Goal: Task Accomplishment & Management: Use online tool/utility

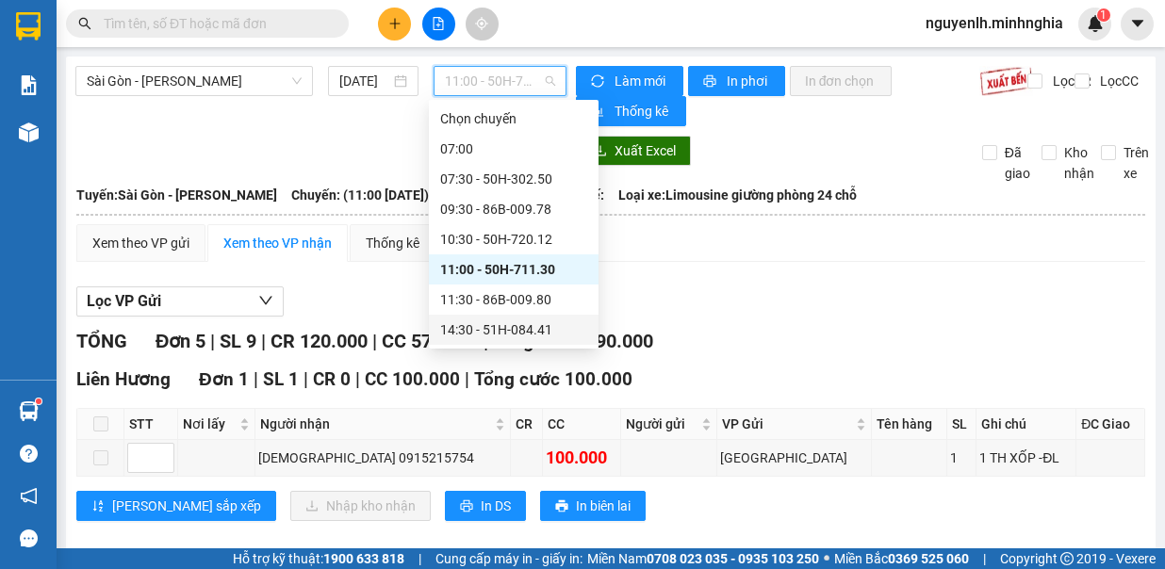
click at [488, 332] on div "14:30 - 51H-084.41" at bounding box center [513, 330] width 147 height 21
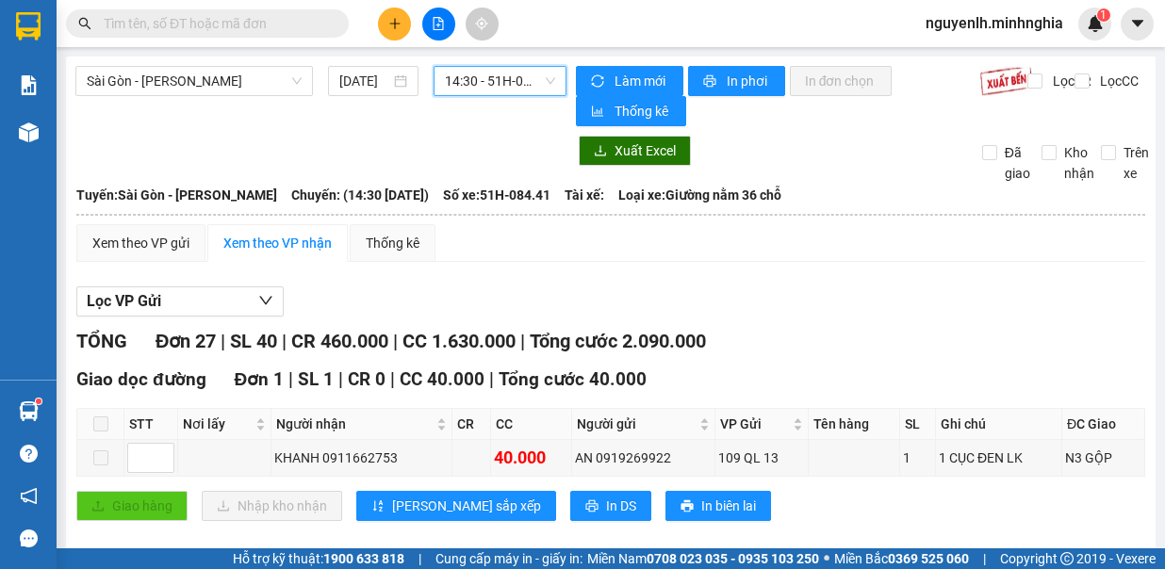
click at [533, 77] on span "14:30 - 51H-084.41" at bounding box center [500, 81] width 110 height 28
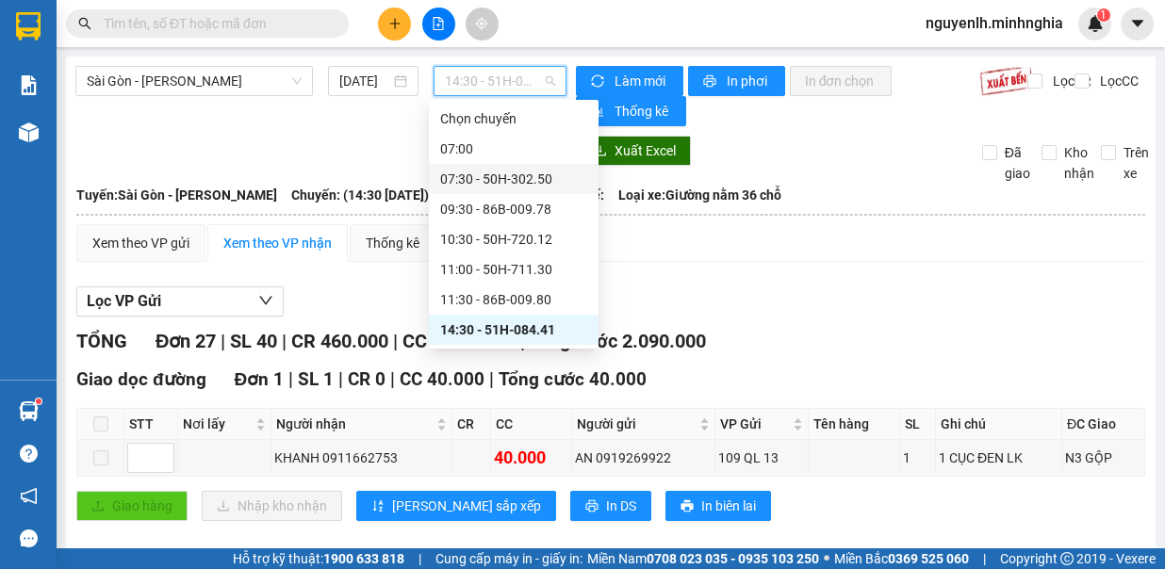
click at [504, 169] on div "07:30 - 50H-302.50" at bounding box center [513, 179] width 147 height 21
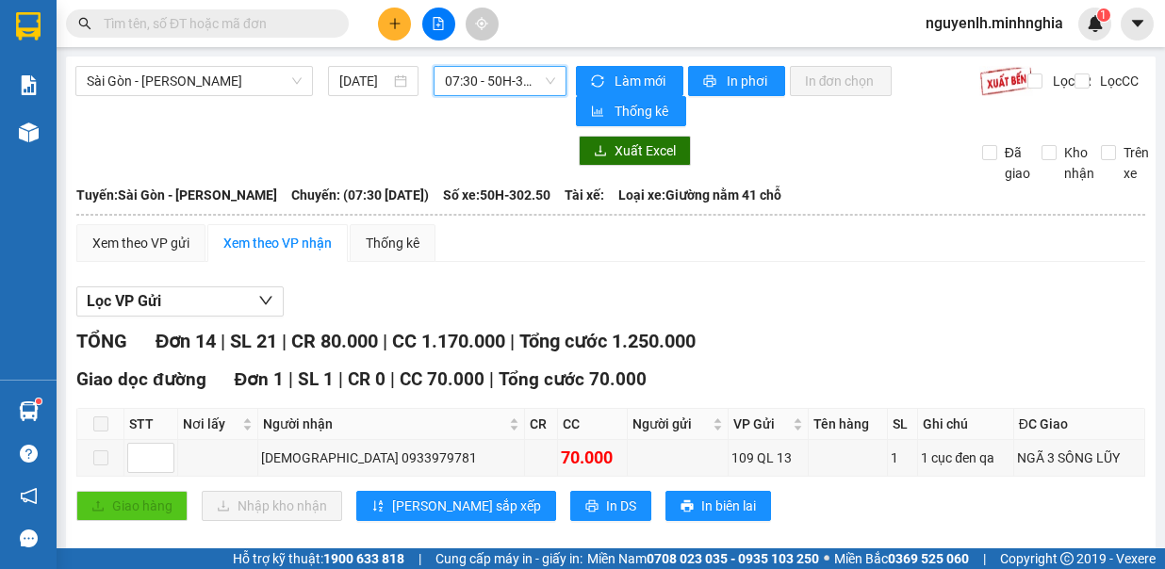
click at [471, 85] on span "07:30 - 50H-302.50" at bounding box center [500, 81] width 110 height 28
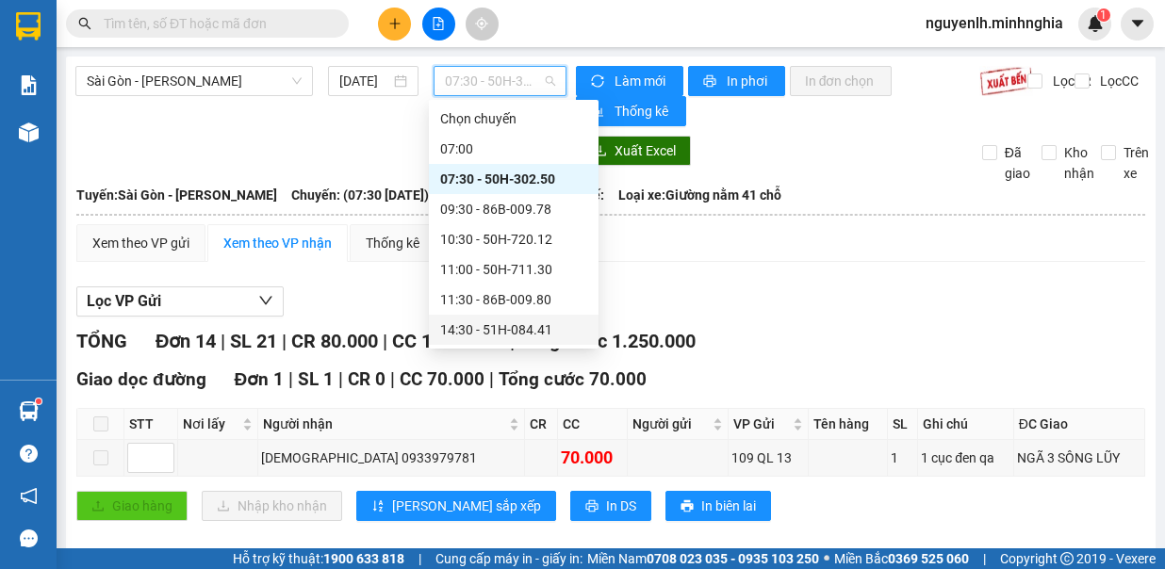
click at [535, 324] on div "14:30 - 51H-084.41" at bounding box center [513, 330] width 147 height 21
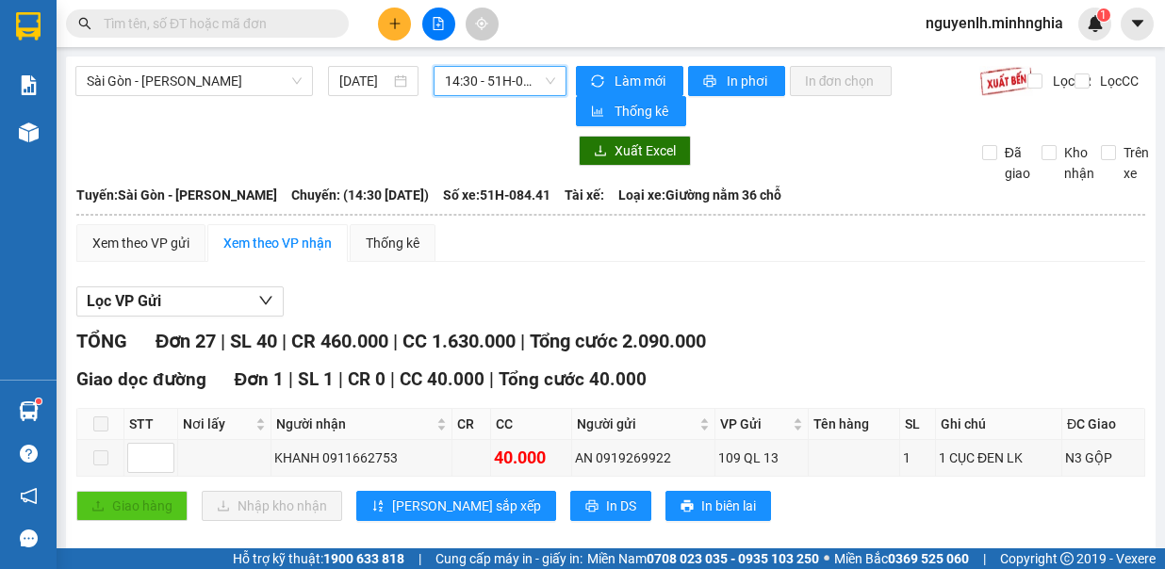
scroll to position [377, 0]
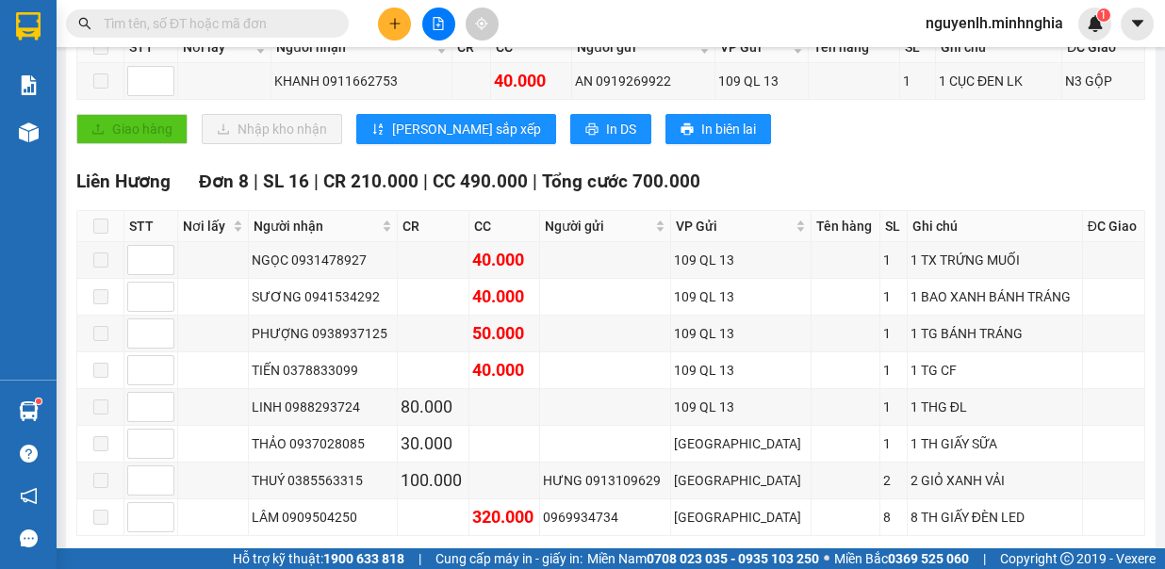
click at [249, 17] on input "text" at bounding box center [215, 23] width 222 height 21
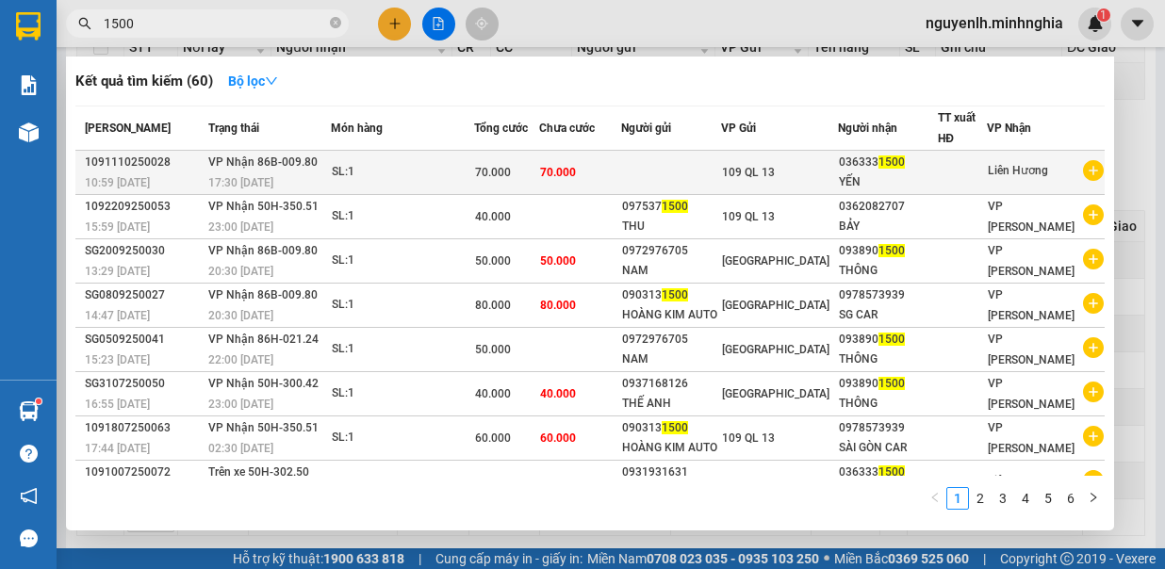
type input "1500"
click at [686, 158] on td at bounding box center [671, 173] width 100 height 44
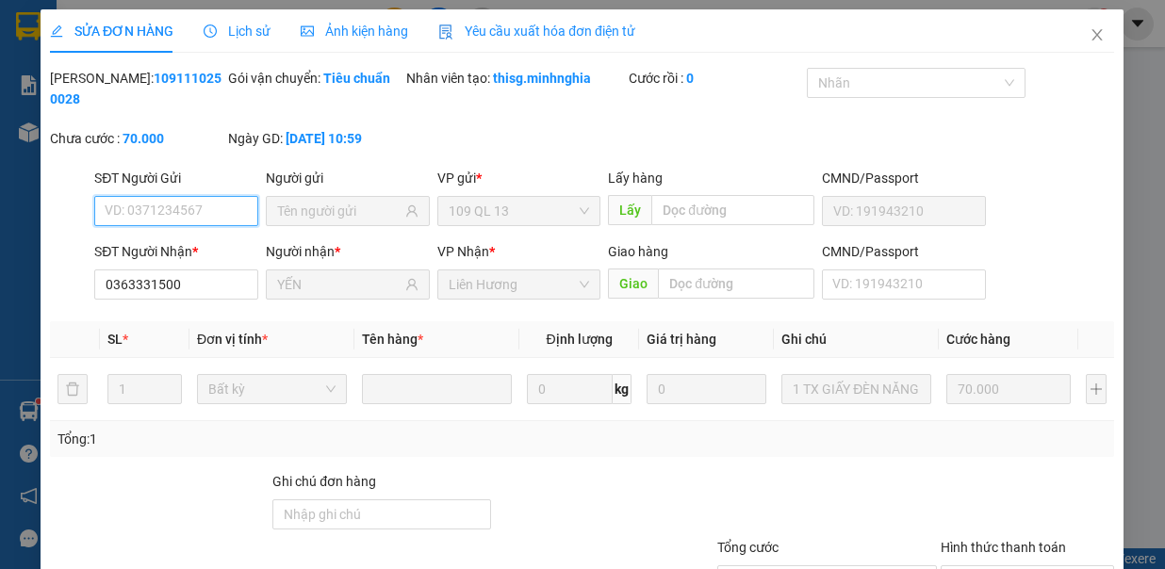
type input "0363331500"
type input "YẾN"
type input "70.000"
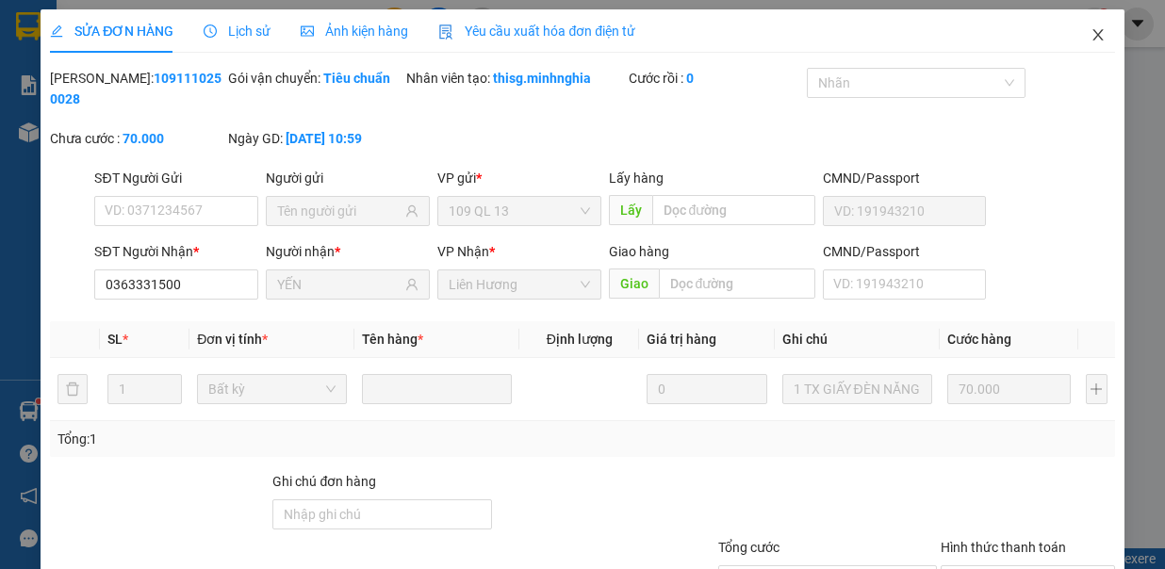
click at [1086, 49] on span "Close" at bounding box center [1098, 35] width 53 height 53
click at [1078, 41] on div "Kết quả tìm kiếm ( 60 ) Bộ lọc Mã ĐH Trạng thái Món hàng Tổng cước Chưa cước Ng…" at bounding box center [582, 23] width 1165 height 47
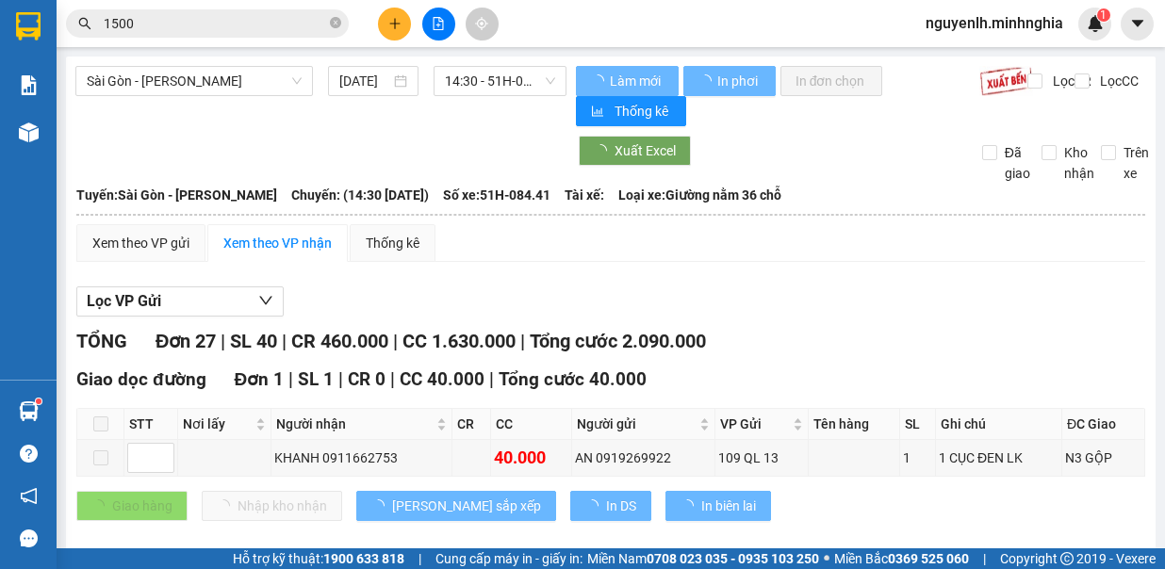
click at [358, 87] on input "11/10/2025" at bounding box center [364, 81] width 51 height 21
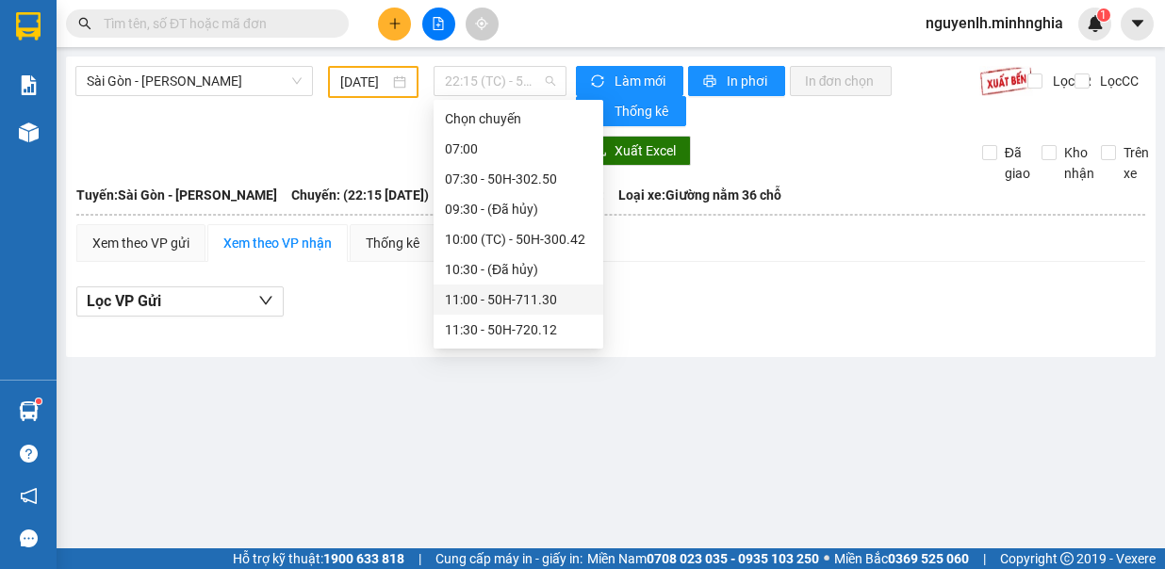
click at [550, 307] on div "11:00 - 50H-711.30" at bounding box center [518, 299] width 147 height 21
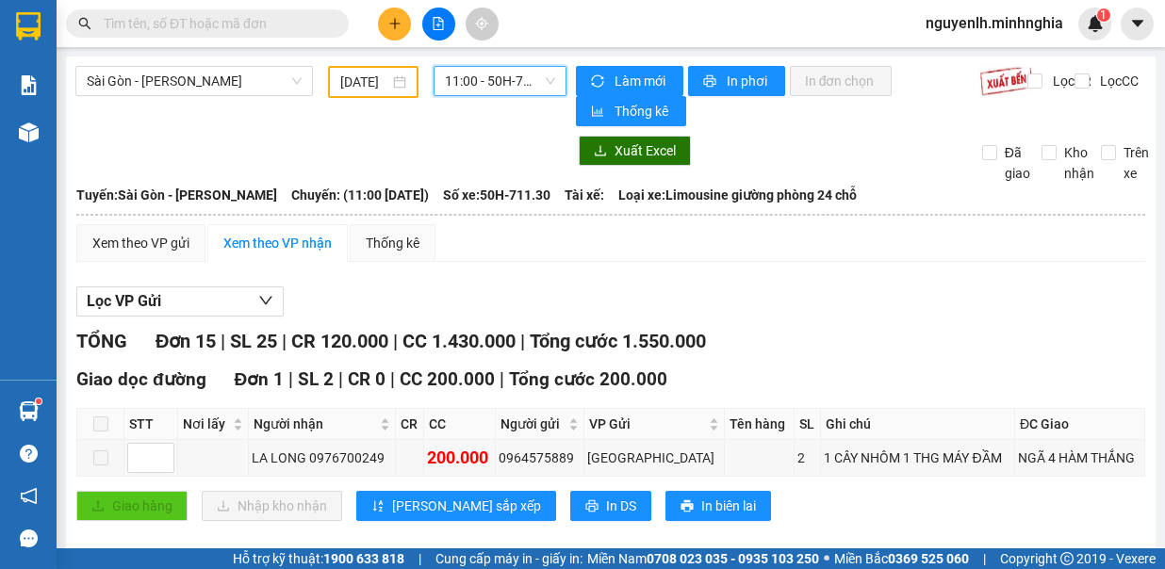
click at [445, 91] on span "11:00 - 50H-711.30" at bounding box center [500, 81] width 110 height 28
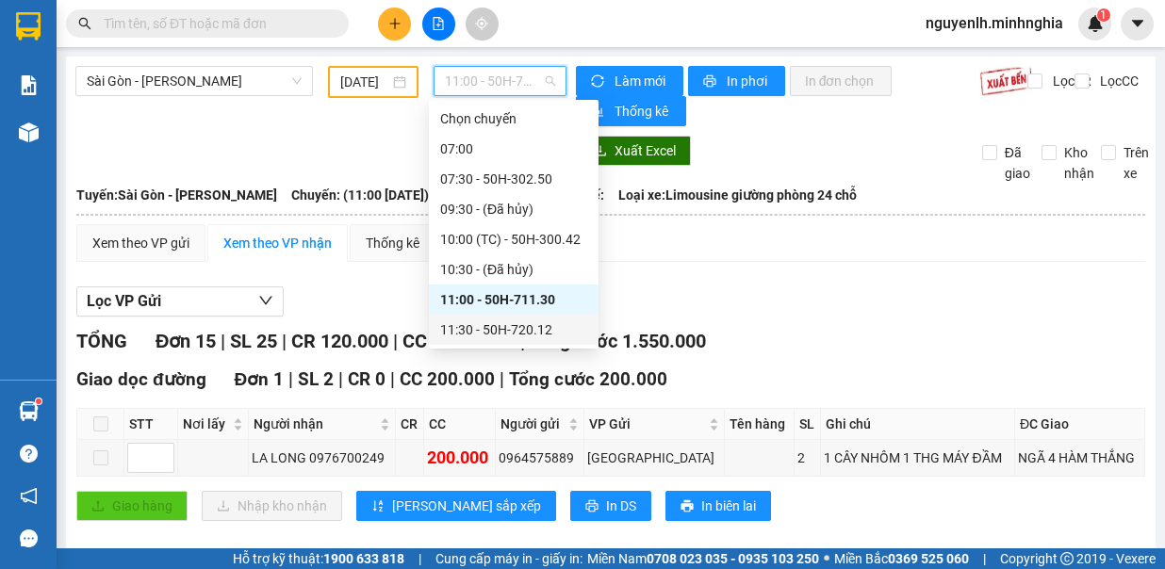
click at [527, 335] on div "11:30 - 50H-720.12" at bounding box center [513, 330] width 147 height 21
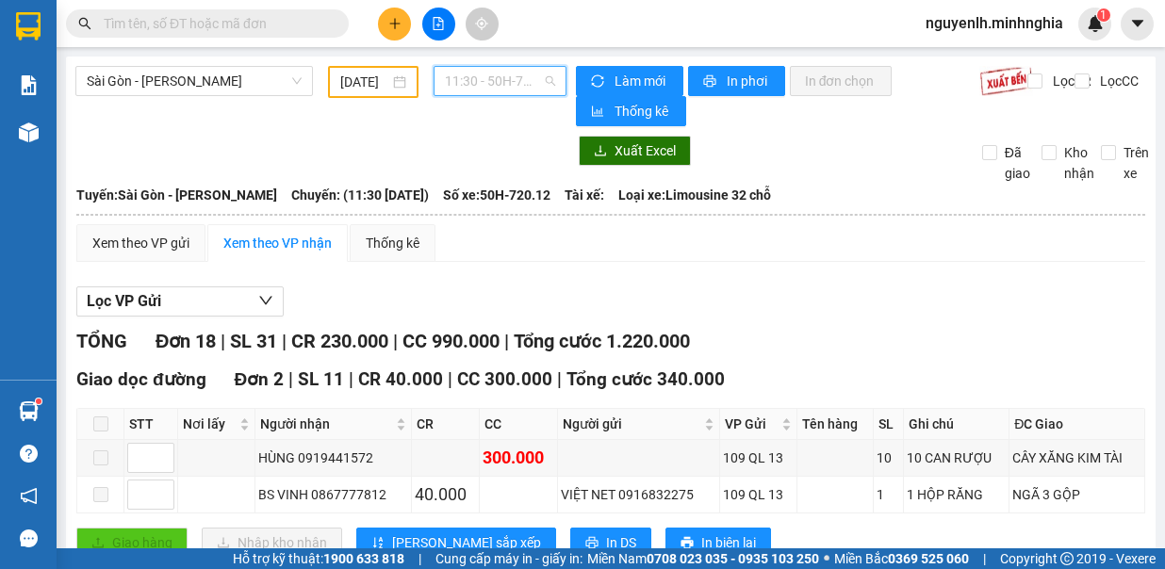
click at [506, 90] on span "11:30 - 50H-720.12" at bounding box center [500, 81] width 110 height 28
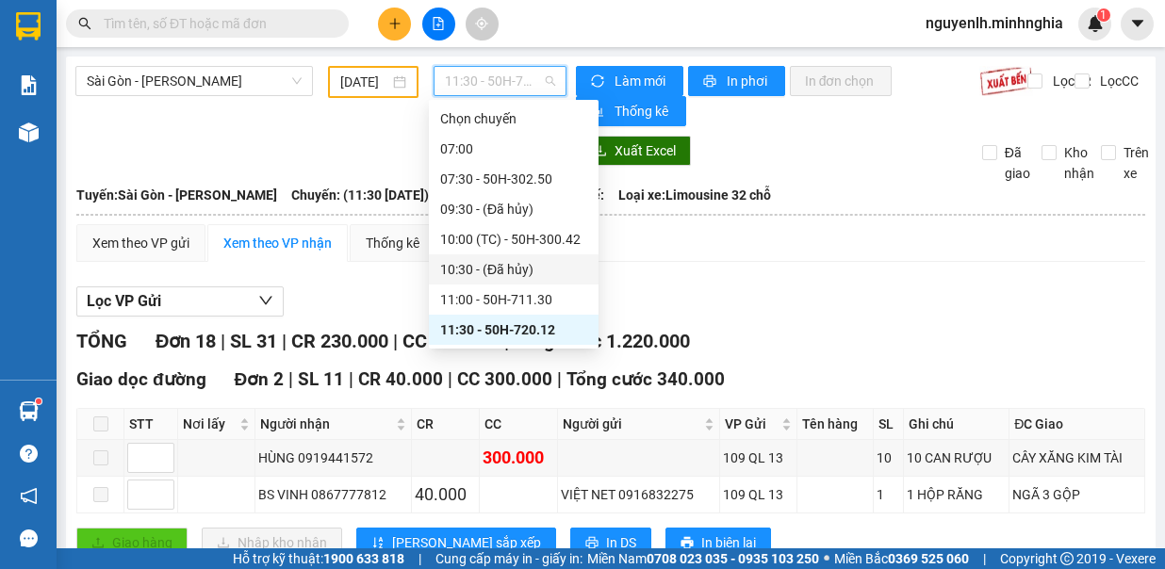
scroll to position [188, 0]
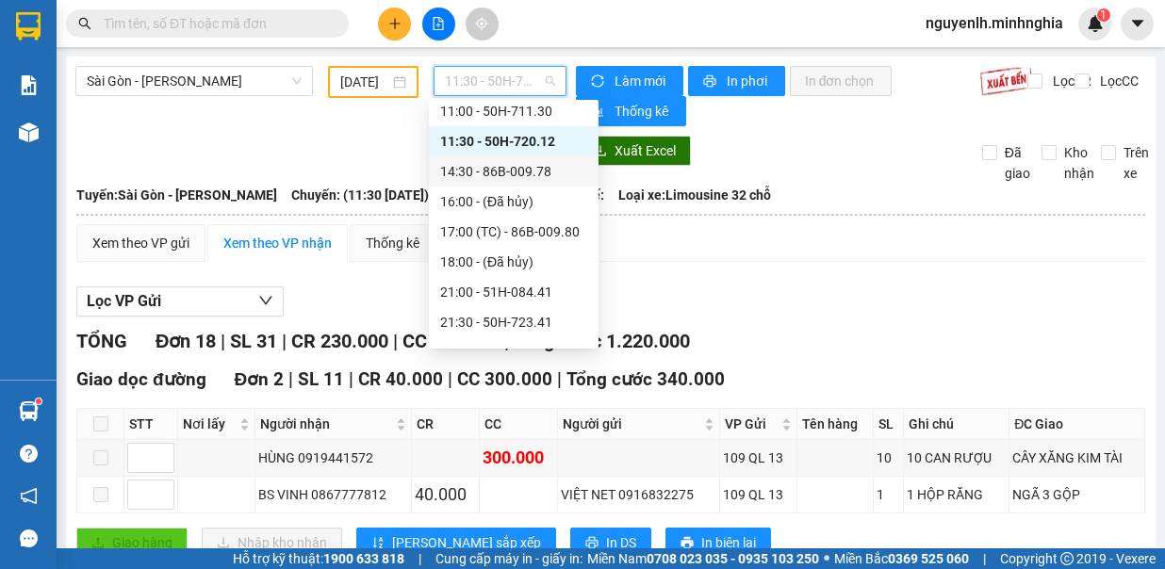
click at [531, 179] on div "14:30 - 86B-009.78" at bounding box center [513, 171] width 147 height 21
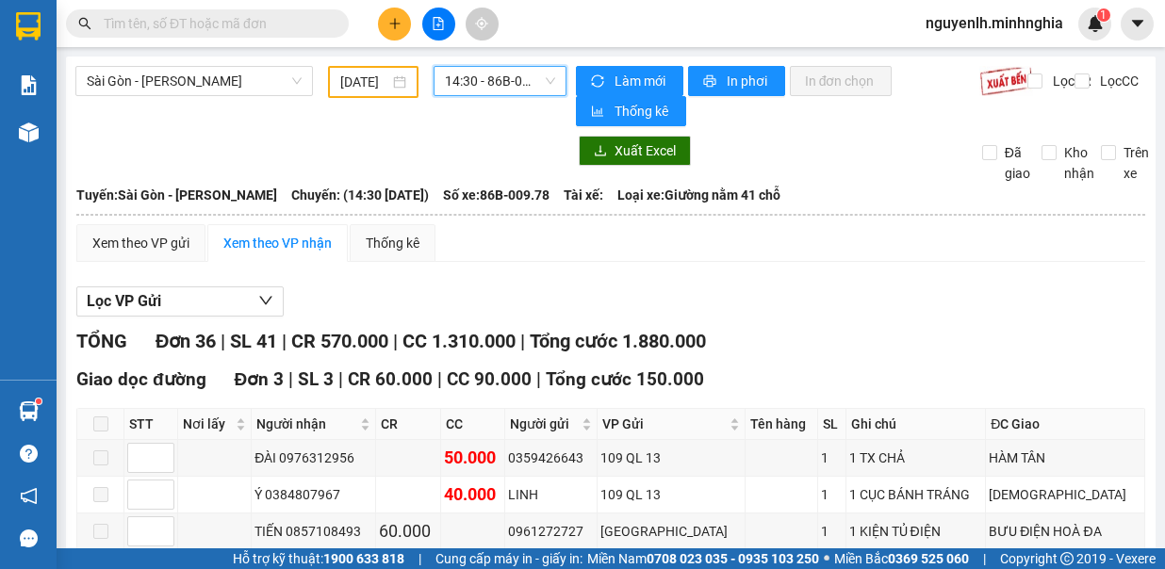
click at [508, 83] on span "14:30 - 86B-009.78" at bounding box center [500, 81] width 110 height 28
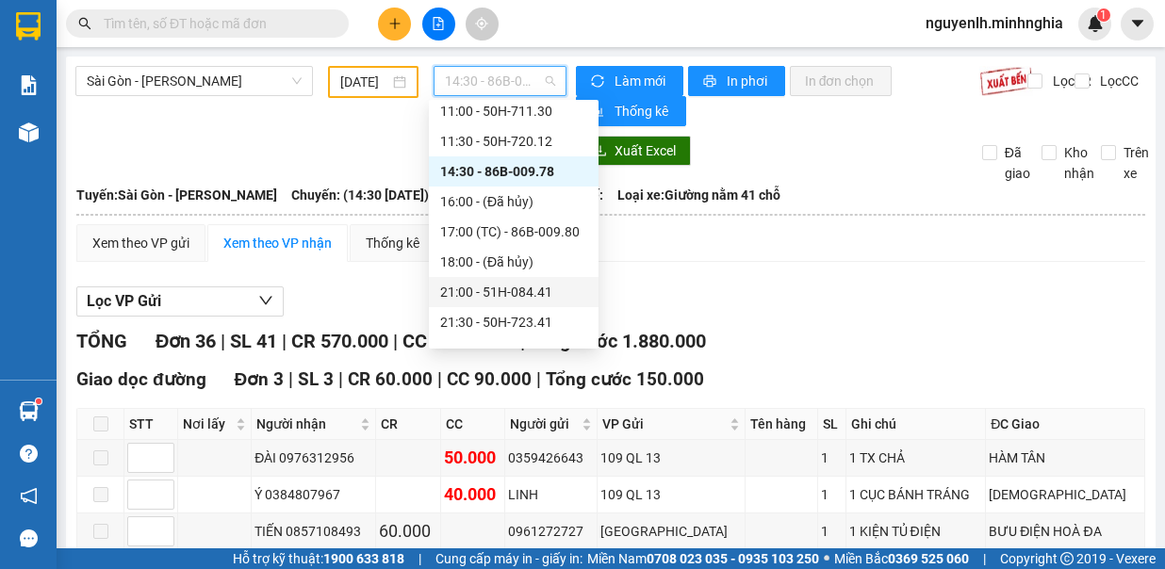
click at [535, 287] on div "21:00 - 51H-084.41" at bounding box center [513, 292] width 147 height 21
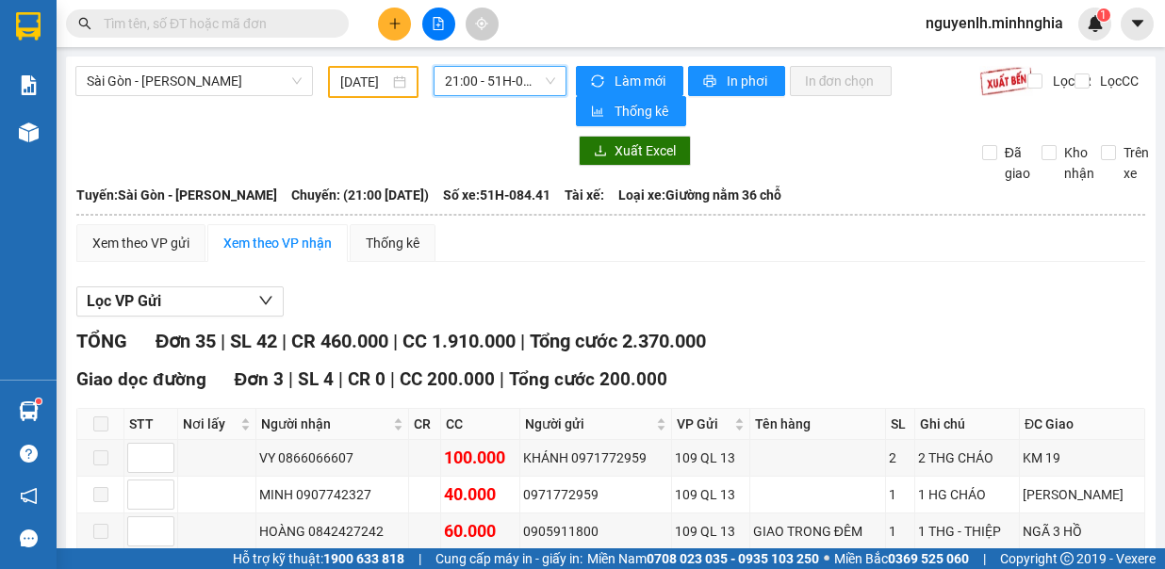
click at [500, 80] on span "21:00 - 51H-084.41" at bounding box center [500, 81] width 110 height 28
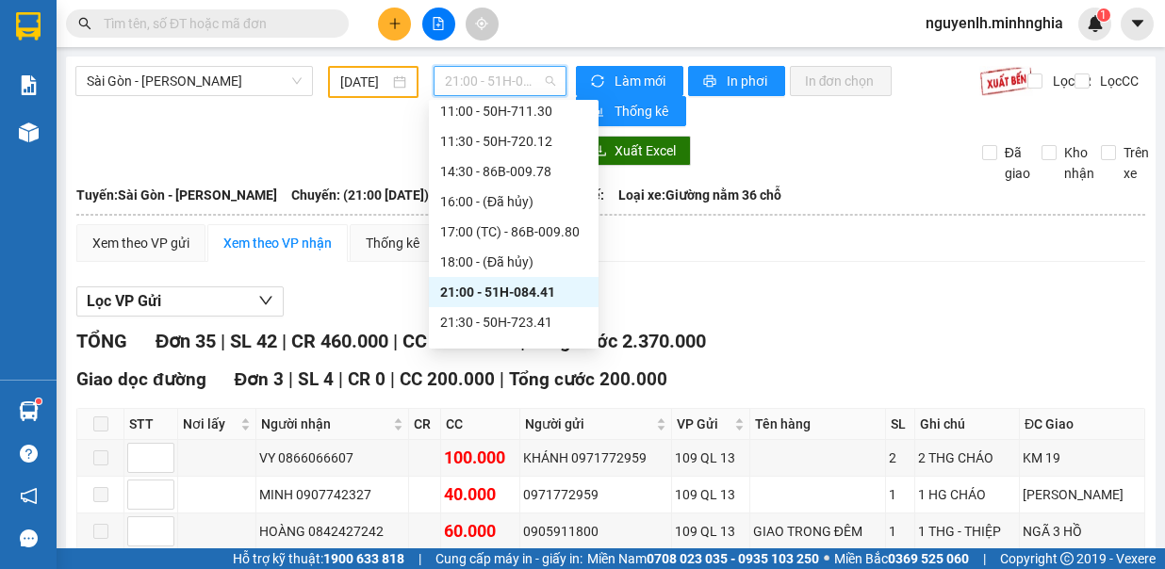
scroll to position [271, 0]
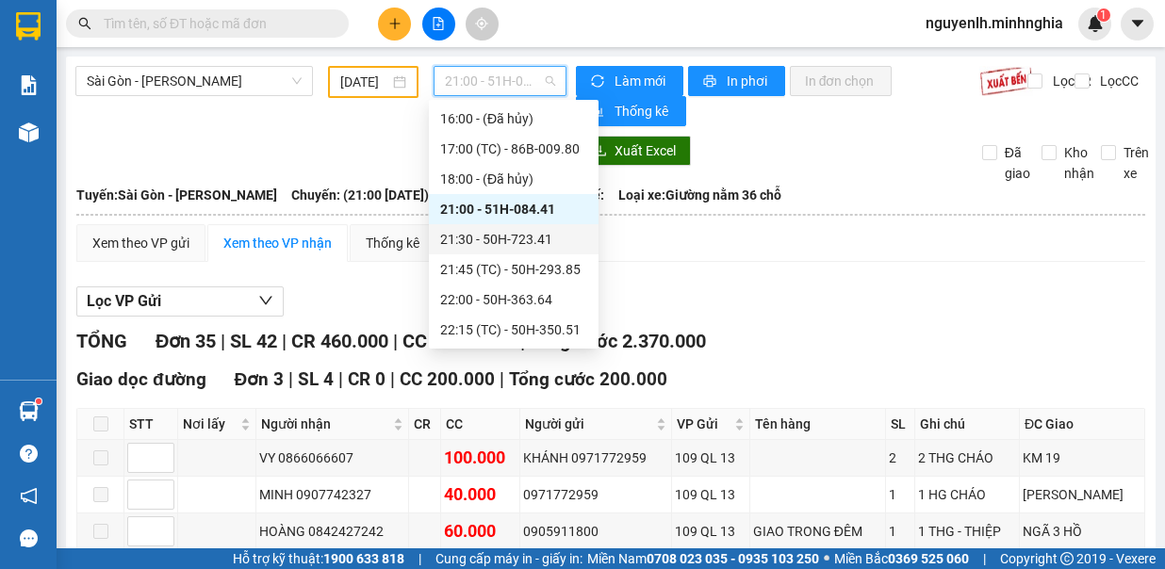
click at [540, 237] on div "21:30 - 50H-723.41" at bounding box center [513, 239] width 147 height 21
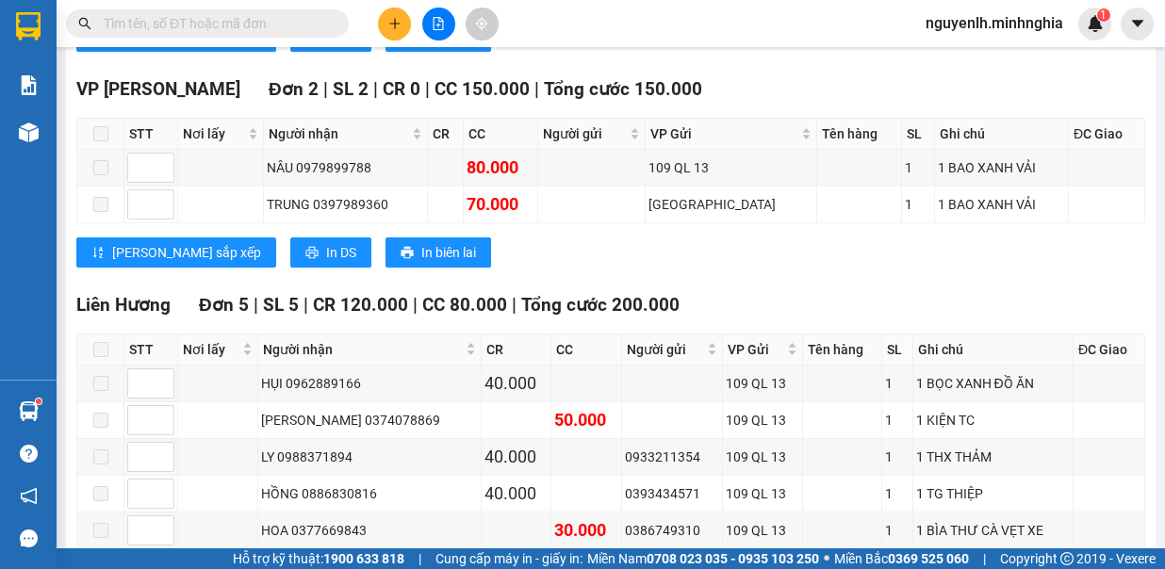
scroll to position [1131, 0]
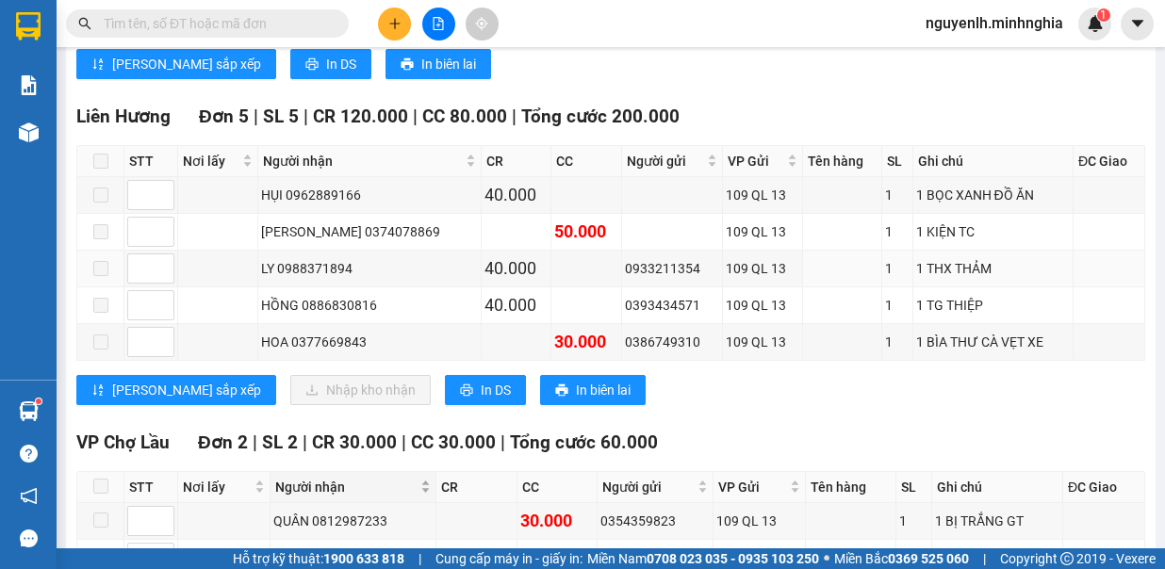
drag, startPoint x: 540, startPoint y: 236, endPoint x: 400, endPoint y: 449, distance: 255.1
